Goal: Information Seeking & Learning: Learn about a topic

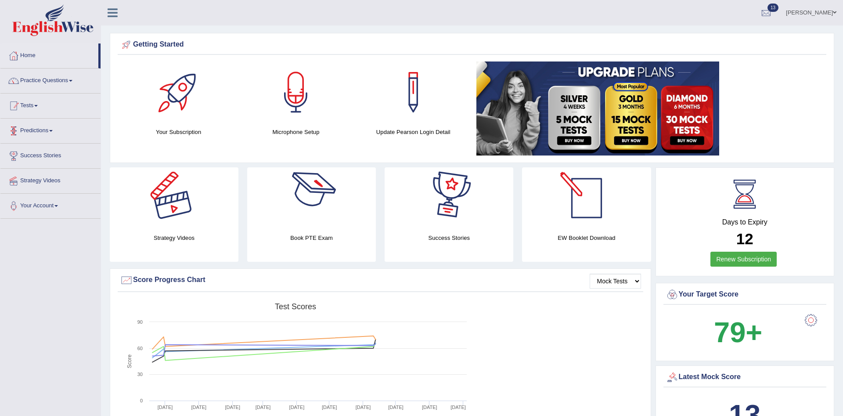
click at [40, 51] on link "Home" at bounding box center [49, 54] width 98 height 22
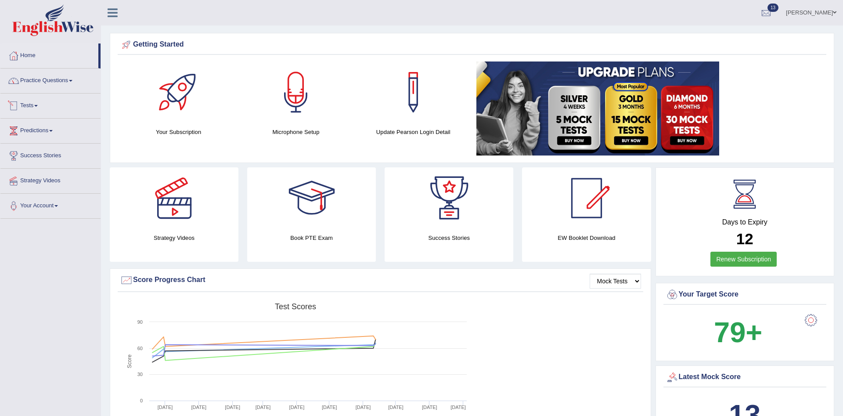
click at [63, 79] on link "Practice Questions" at bounding box center [50, 79] width 100 height 22
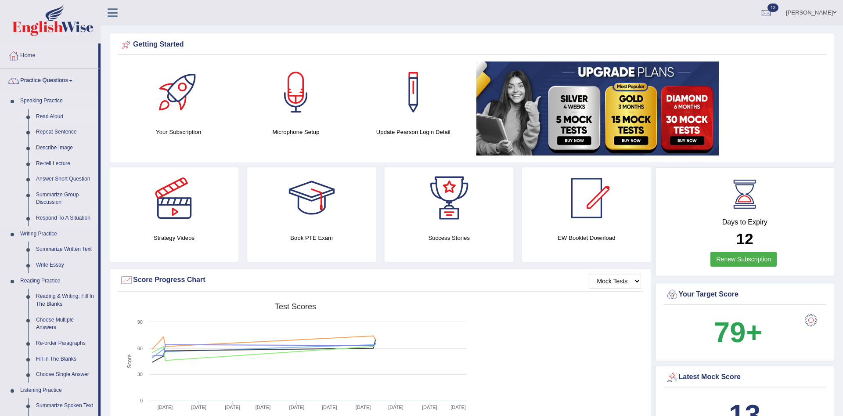
click at [51, 118] on link "Read Aloud" at bounding box center [65, 117] width 66 height 16
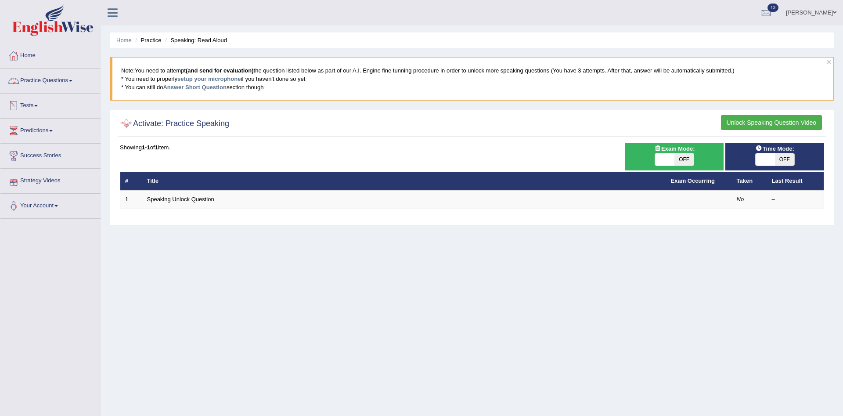
click at [39, 60] on link "Home" at bounding box center [50, 54] width 100 height 22
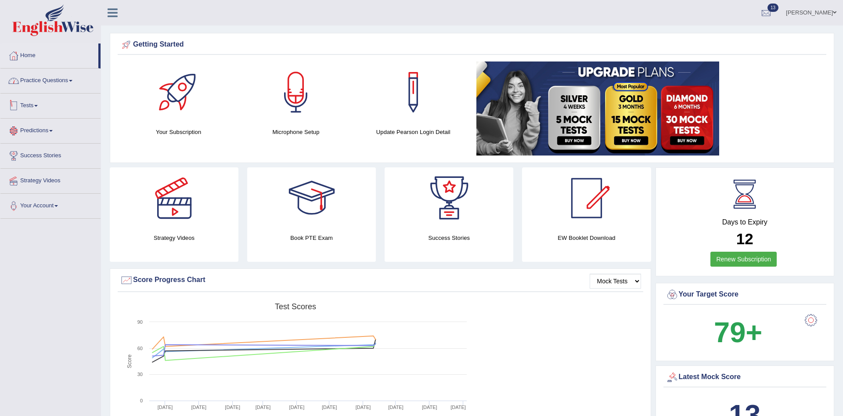
click at [60, 71] on link "Practice Questions" at bounding box center [50, 79] width 100 height 22
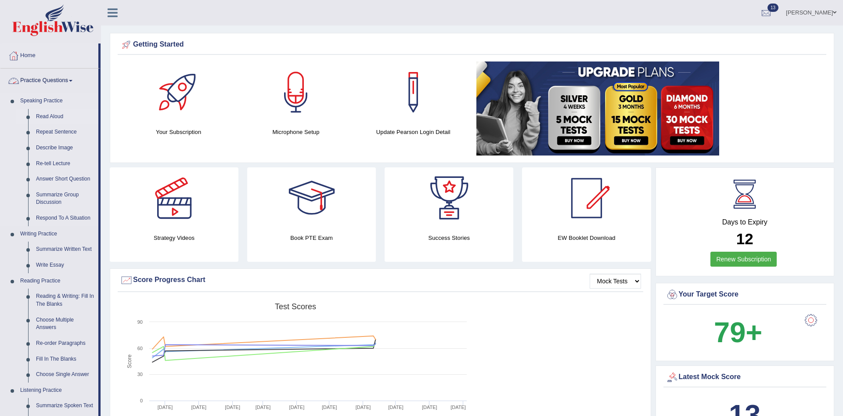
click at [57, 116] on link "Read Aloud" at bounding box center [65, 117] width 66 height 16
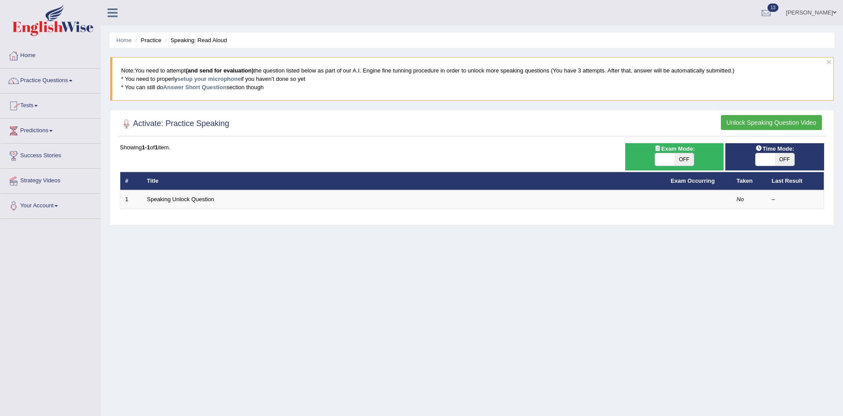
click at [765, 117] on button "Unlock Speaking Question Video" at bounding box center [771, 122] width 101 height 15
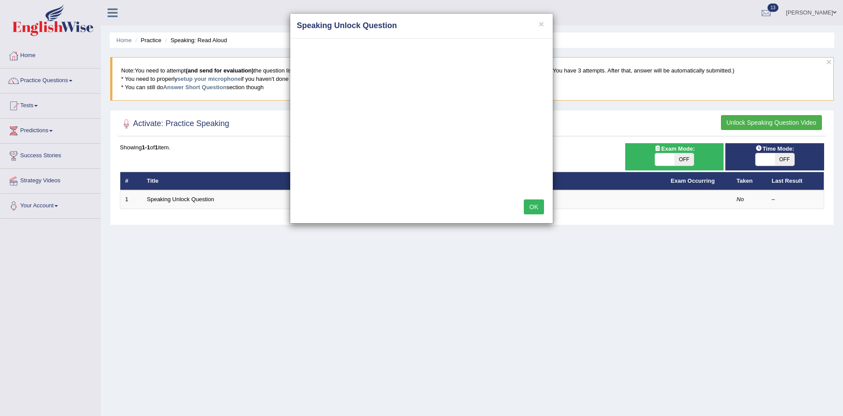
click at [531, 209] on button "OK" at bounding box center [534, 206] width 20 height 15
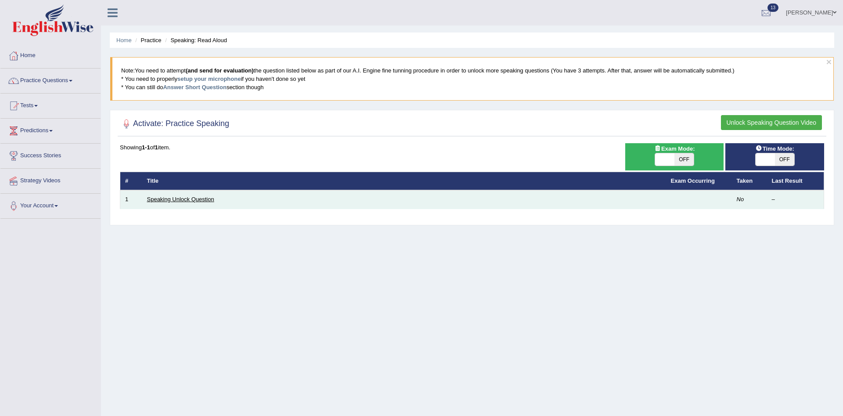
click at [199, 199] on link "Speaking Unlock Question" at bounding box center [180, 199] width 67 height 7
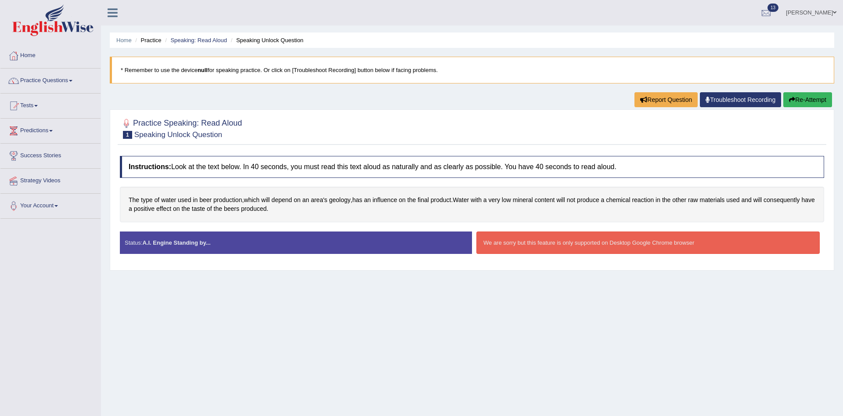
click at [523, 243] on div "We are sorry but this feature is only supported on Desktop Google Chrome browser" at bounding box center [647, 242] width 343 height 22
click at [817, 15] on link "ANUJ TYAGI" at bounding box center [811, 11] width 64 height 23
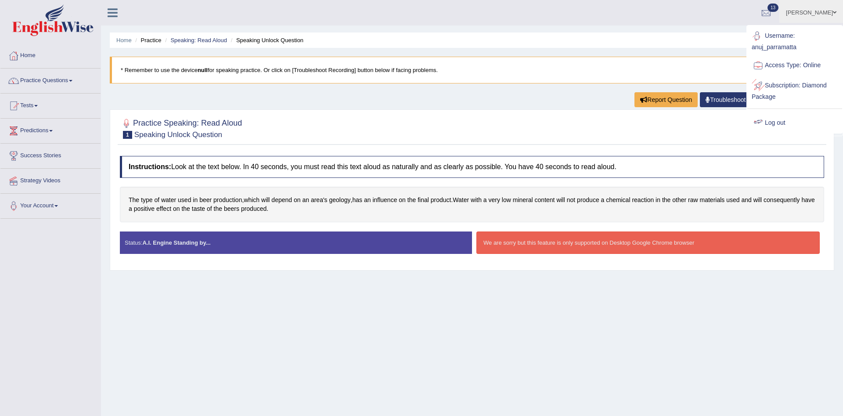
click at [782, 121] on link "Log out" at bounding box center [794, 123] width 95 height 20
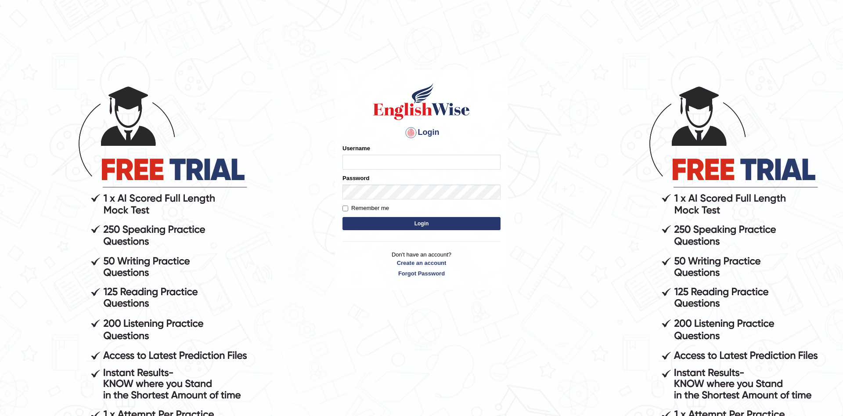
type input "anuj_parramatta"
